Goal: Transaction & Acquisition: Subscribe to service/newsletter

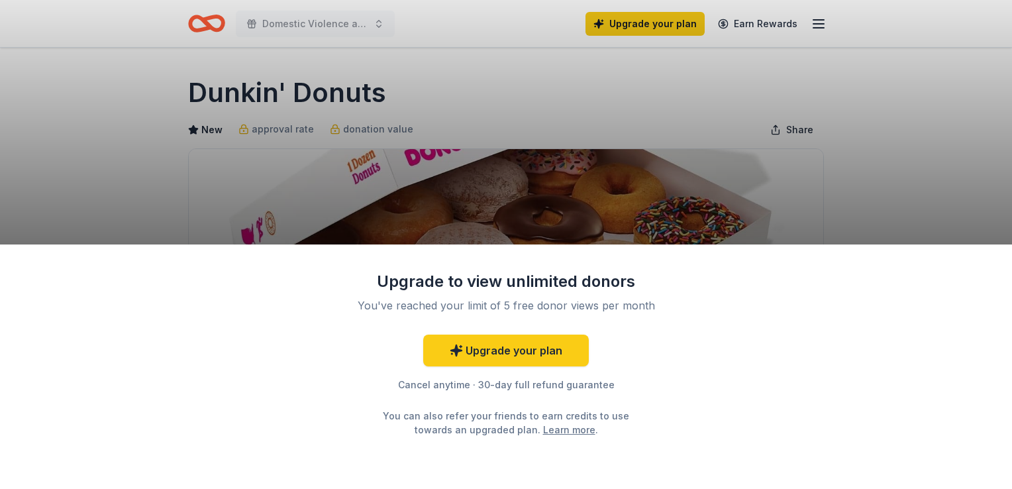
click at [895, 204] on div "Upgrade to view unlimited donors You've reached your limit of 5 free donor view…" at bounding box center [506, 244] width 1012 height 489
click at [554, 352] on link "Upgrade your plan" at bounding box center [506, 351] width 166 height 32
click at [554, 354] on link "Upgrade your plan" at bounding box center [506, 351] width 166 height 32
click at [477, 350] on link "Upgrade your plan" at bounding box center [506, 351] width 166 height 32
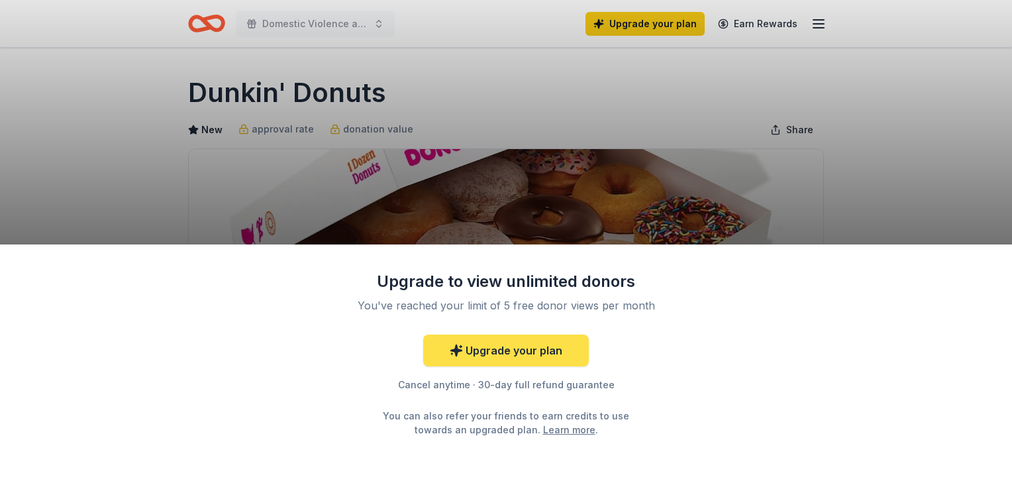
click at [477, 350] on link "Upgrade your plan" at bounding box center [506, 351] width 166 height 32
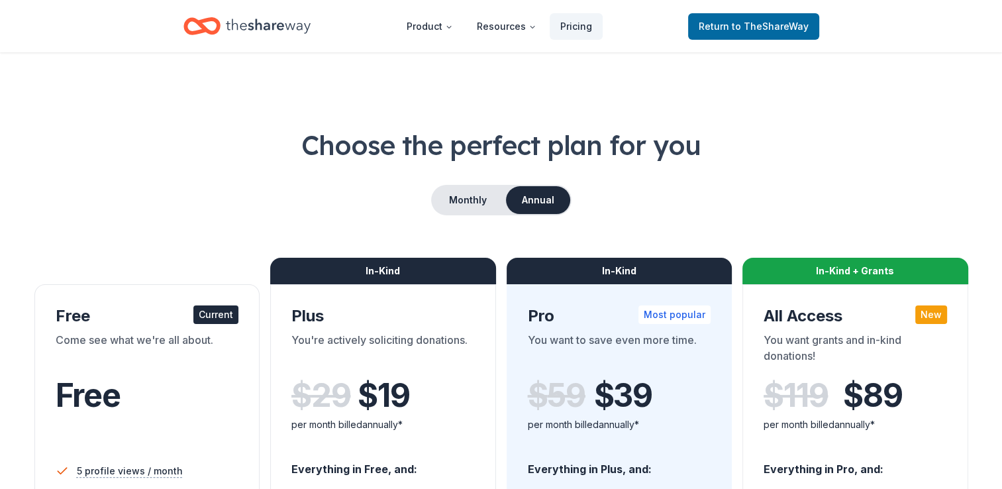
click at [534, 361] on div "You want to save even more time." at bounding box center [620, 350] width 184 height 37
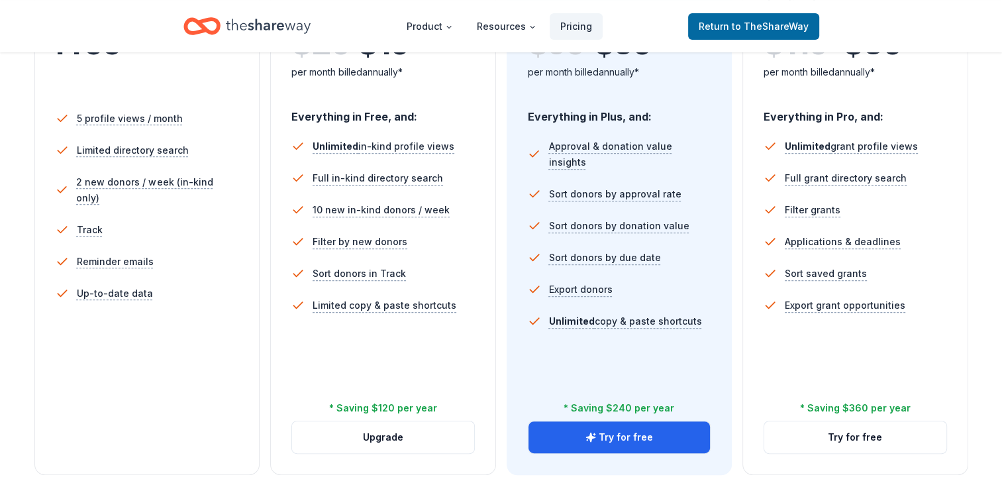
scroll to position [356, 0]
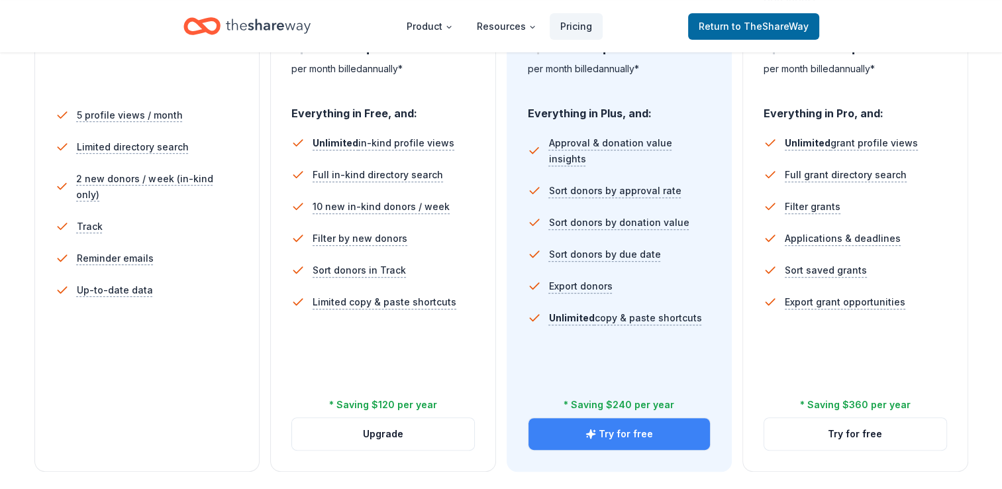
click at [678, 439] on button "Try for free" at bounding box center [620, 434] width 182 height 32
click at [651, 431] on button "Try for free" at bounding box center [620, 434] width 182 height 32
